Goal: Find specific page/section: Find specific page/section

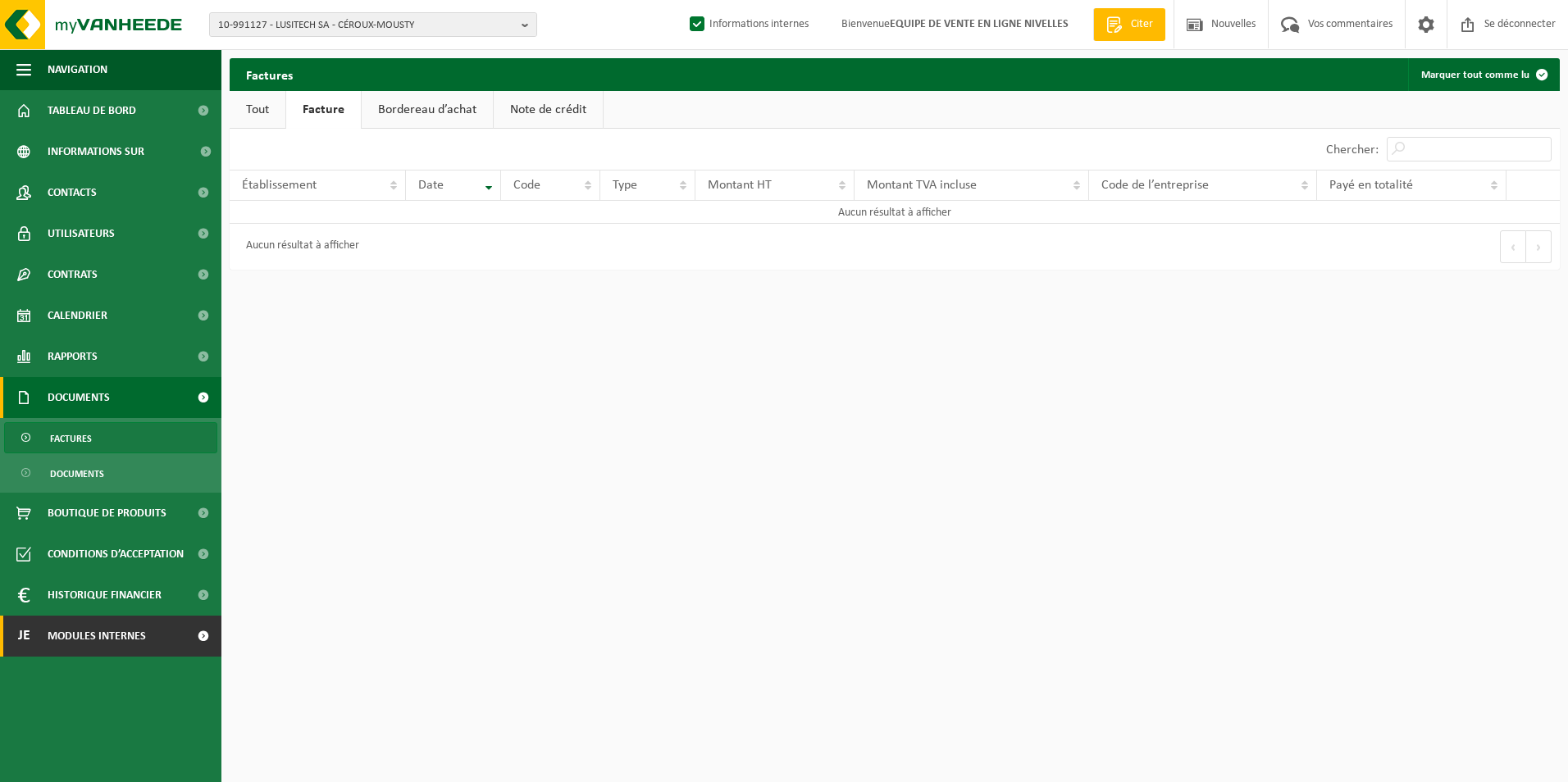
click at [126, 641] on span "Modules internes" at bounding box center [97, 636] width 99 height 41
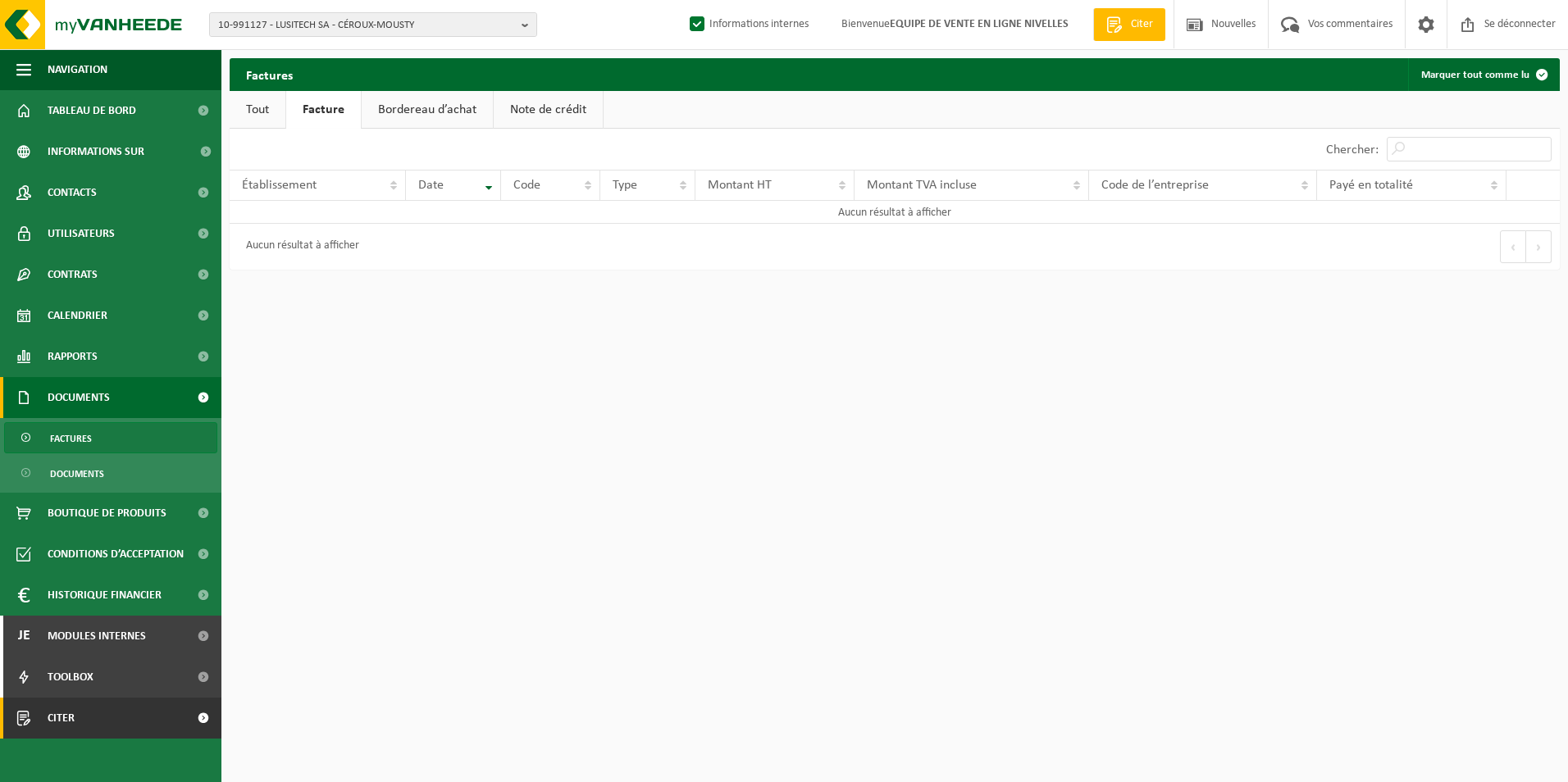
click at [85, 723] on link "Citer" at bounding box center [110, 718] width 222 height 41
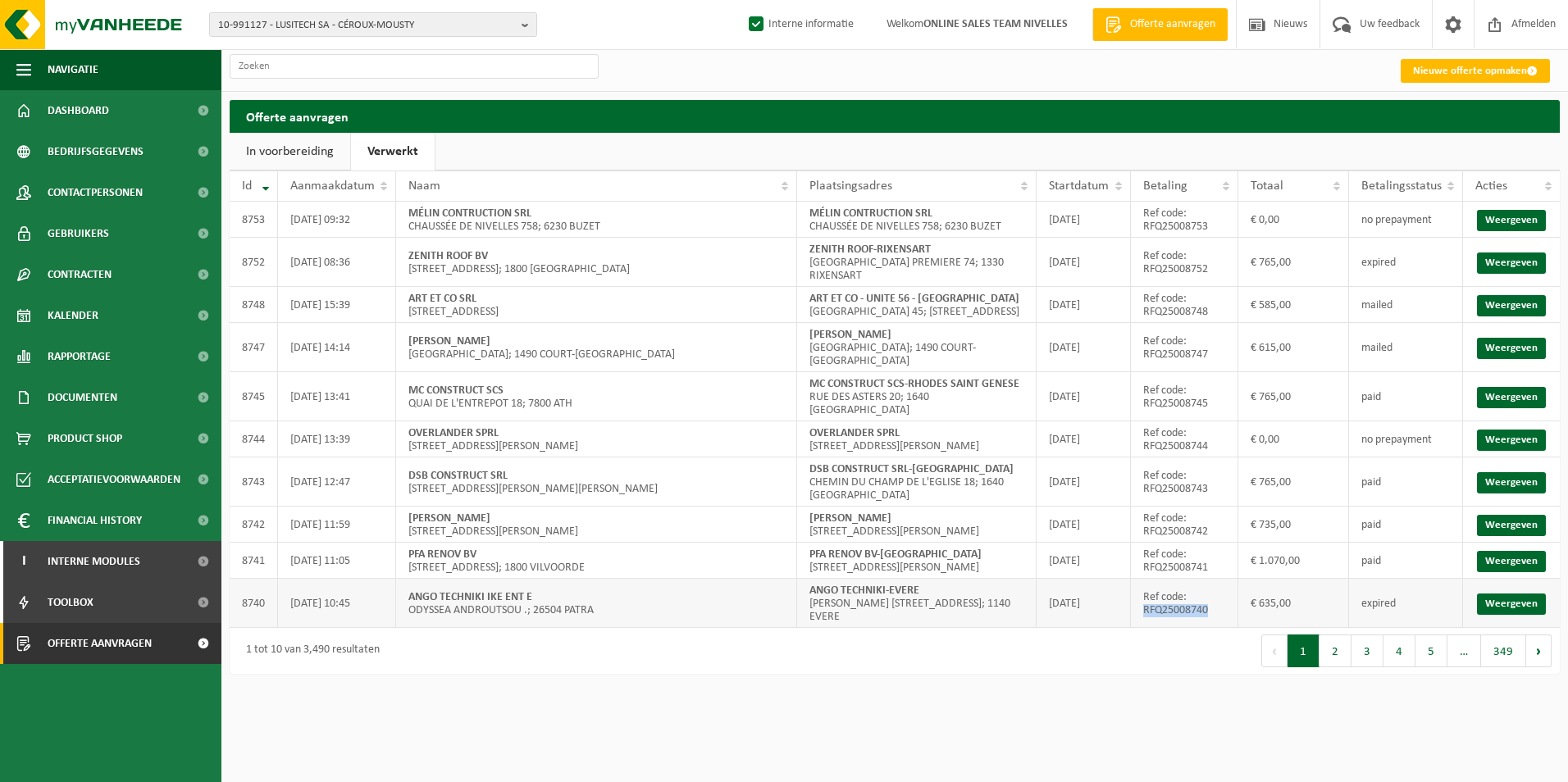
drag, startPoint x: 1145, startPoint y: 657, endPoint x: 1235, endPoint y: 652, distance: 90.1
click at [1235, 628] on td "Ref code: RFQ25008740" at bounding box center [1185, 603] width 107 height 49
copy td "RFQ25008740"
